Goal: Transaction & Acquisition: Purchase product/service

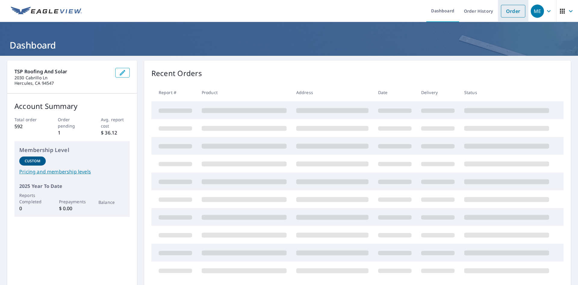
click at [511, 10] on link "Order" at bounding box center [513, 11] width 24 height 13
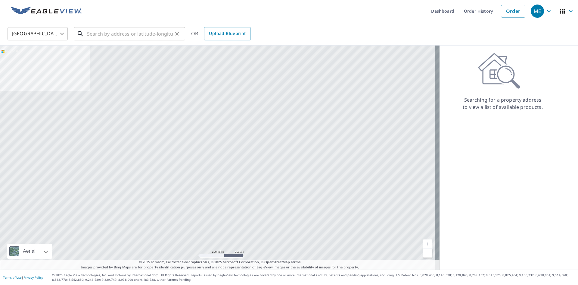
click at [136, 32] on input "text" at bounding box center [130, 33] width 86 height 17
paste input "[STREET_ADDRESS][US_STATE]"
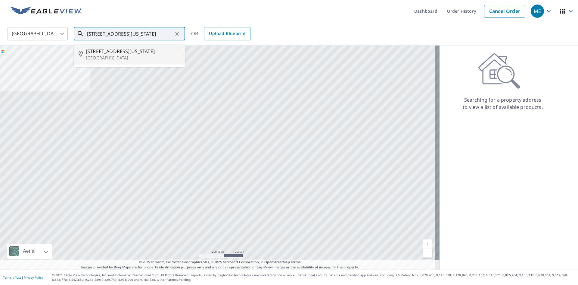
click at [116, 54] on span "[STREET_ADDRESS][US_STATE]" at bounding box center [133, 51] width 95 height 7
type input "[STREET_ADDRESS][US_STATE]"
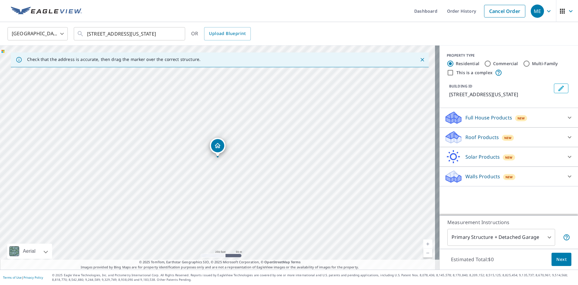
click at [478, 136] on p "Roof Products" at bounding box center [482, 136] width 33 height 7
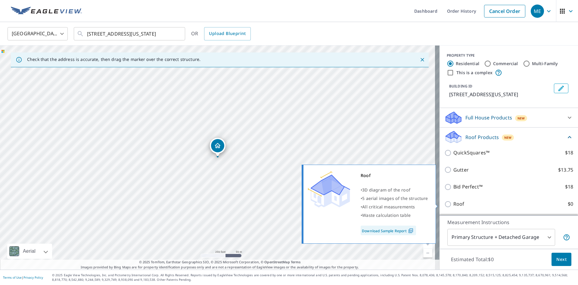
click at [445, 204] on input "Roof $0" at bounding box center [449, 203] width 9 height 7
checkbox input "true"
type input "3"
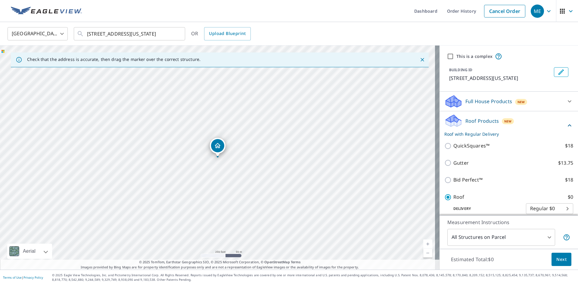
click at [557, 260] on span "Next" at bounding box center [562, 259] width 10 height 8
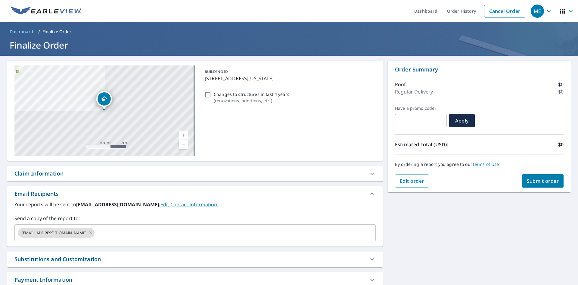
click at [544, 180] on span "Submit order" at bounding box center [543, 180] width 32 height 7
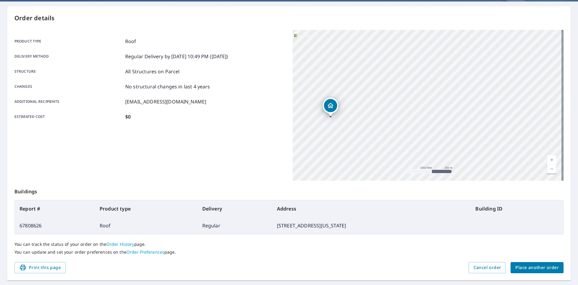
scroll to position [60, 0]
